Goal: Information Seeking & Learning: Learn about a topic

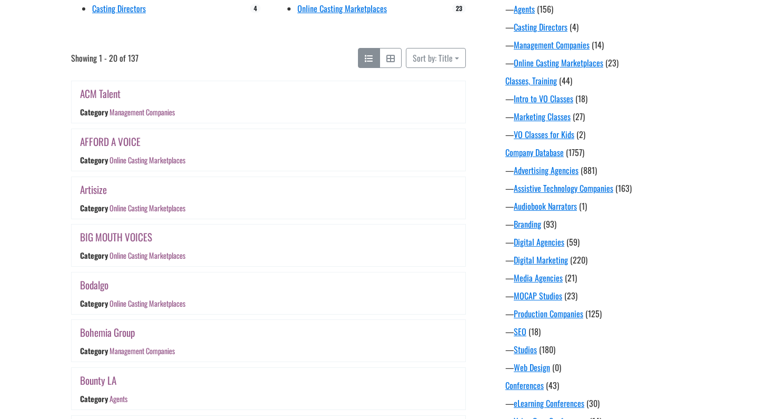
scroll to position [225, 0]
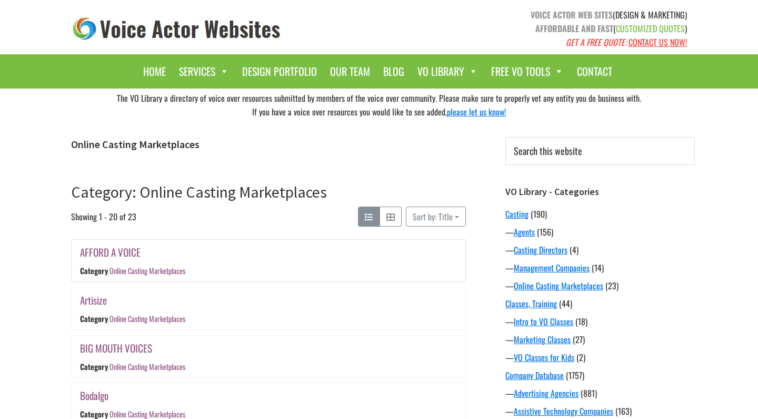
click at [124, 254] on link "AFFORD A VOICE" at bounding box center [110, 251] width 61 height 15
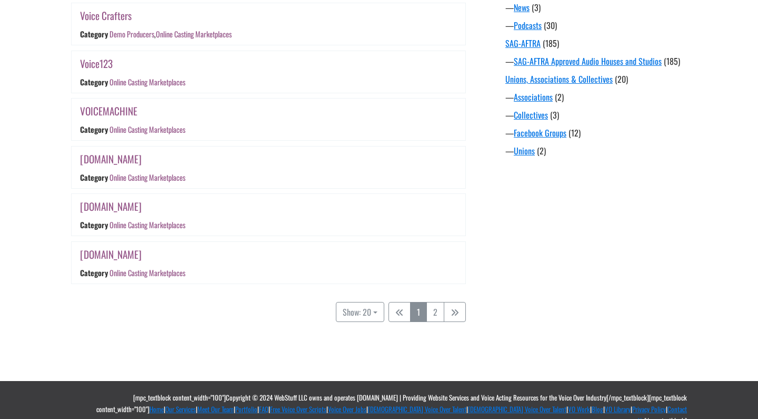
scroll to position [904, 0]
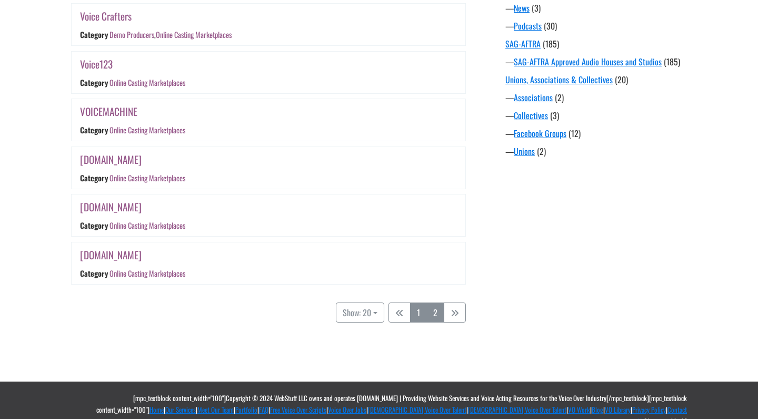
click at [433, 307] on link "2" at bounding box center [436, 312] width 18 height 20
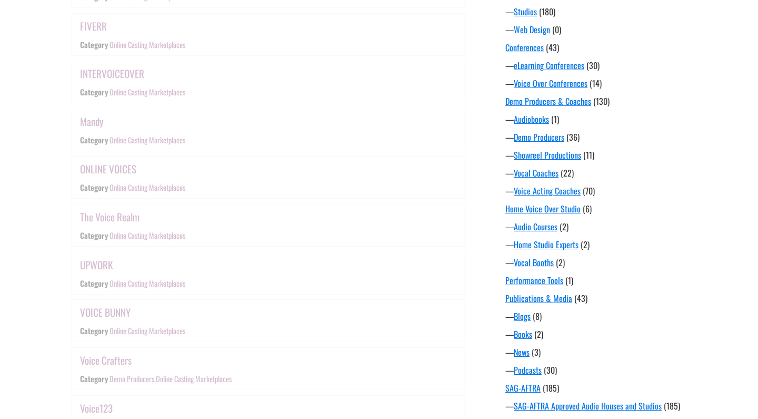
scroll to position [206, 0]
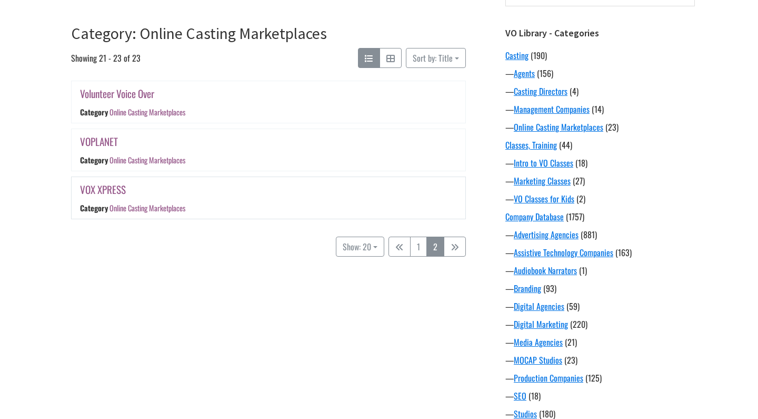
scroll to position [158, 0]
click at [417, 246] on link "1" at bounding box center [418, 247] width 17 height 20
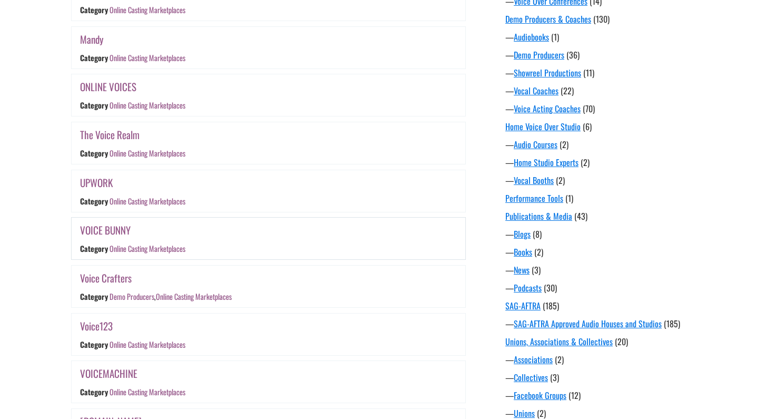
scroll to position [640, 0]
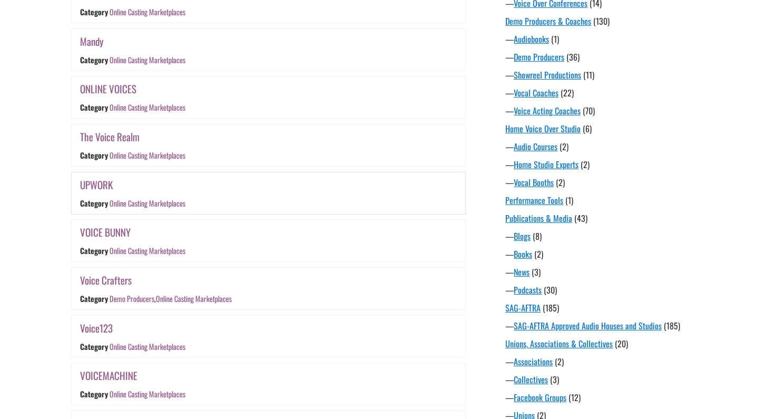
click at [109, 184] on link "UPWORK" at bounding box center [96, 184] width 33 height 15
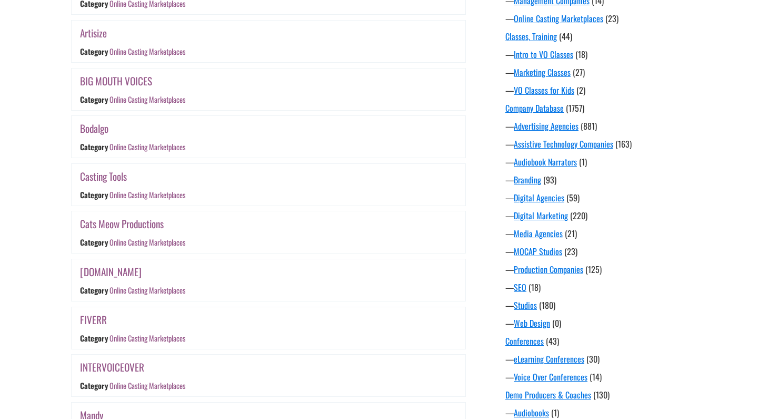
scroll to position [260, 0]
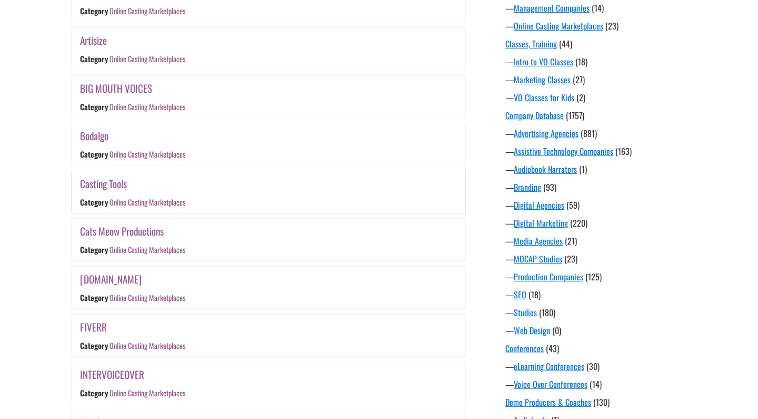
click at [104, 186] on link "Casting Tools" at bounding box center [103, 183] width 47 height 15
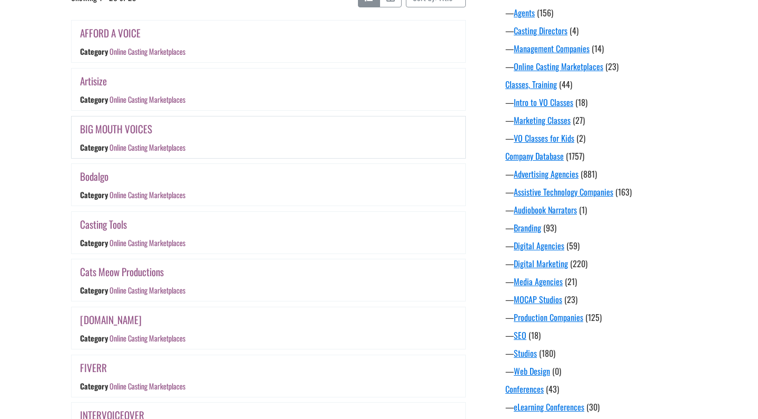
click at [136, 133] on link "BIG MOUTH VOICES" at bounding box center [116, 128] width 72 height 15
click at [139, 86] on div "Artisize" at bounding box center [203, 81] width 246 height 16
click at [98, 76] on link "Artisize" at bounding box center [93, 80] width 27 height 15
click at [128, 33] on link "AFFORD A VOICE" at bounding box center [110, 32] width 61 height 15
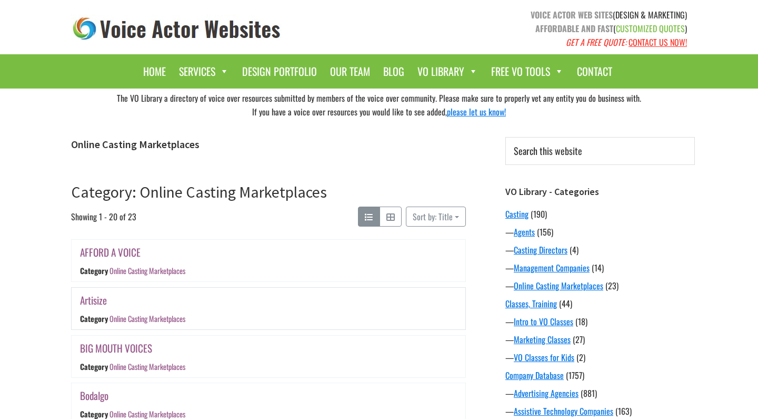
scroll to position [0, 0]
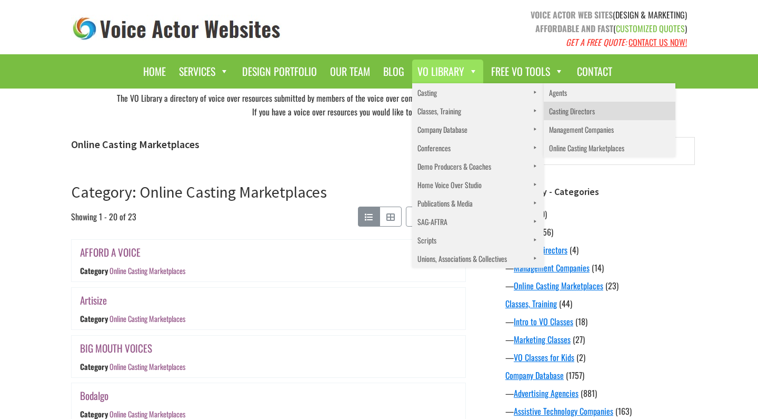
click at [560, 107] on link "Casting Directors" at bounding box center [610, 111] width 132 height 18
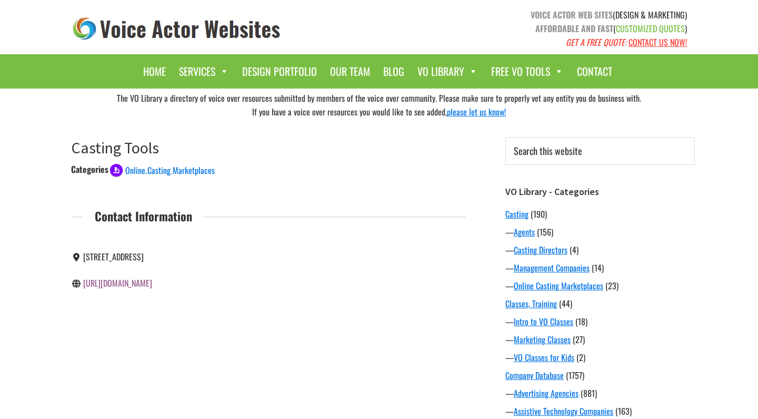
click at [122, 289] on link "[URL][DOMAIN_NAME]" at bounding box center [117, 283] width 69 height 13
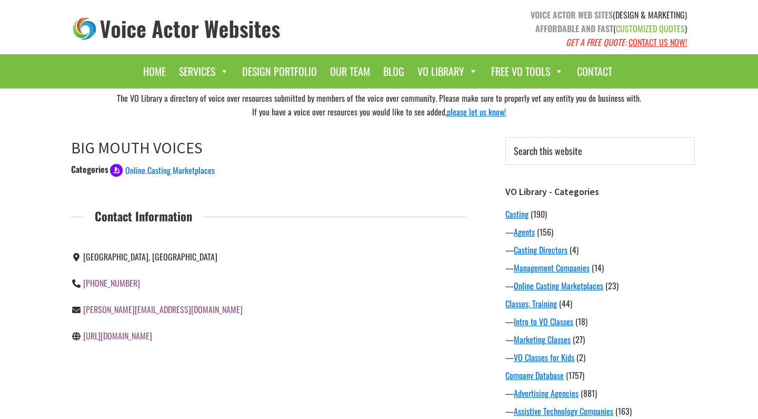
click at [152, 340] on link "https://www.bigmouthvoices.com/" at bounding box center [117, 335] width 69 height 13
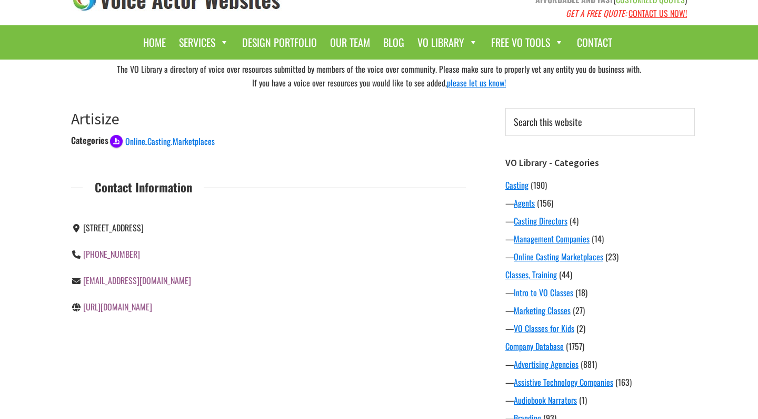
scroll to position [62, 0]
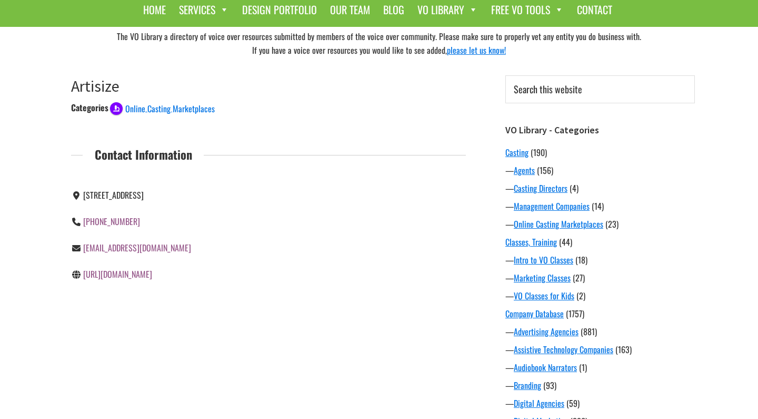
click at [150, 280] on link "https://www.artistize.com/" at bounding box center [117, 274] width 69 height 13
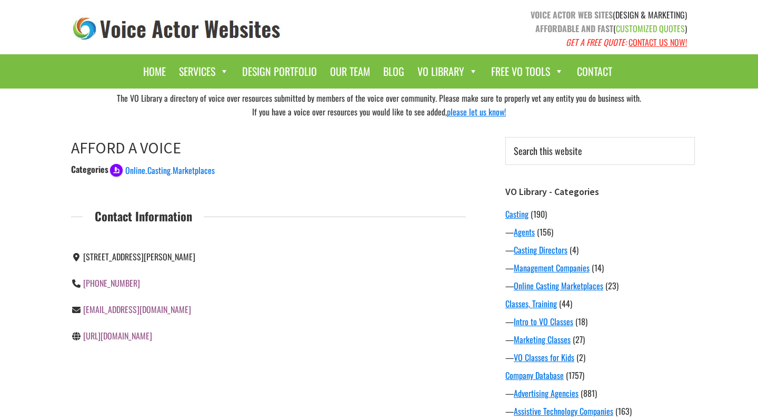
click at [131, 336] on link "[URL][DOMAIN_NAME]" at bounding box center [117, 335] width 69 height 13
